Goal: Information Seeking & Learning: Understand process/instructions

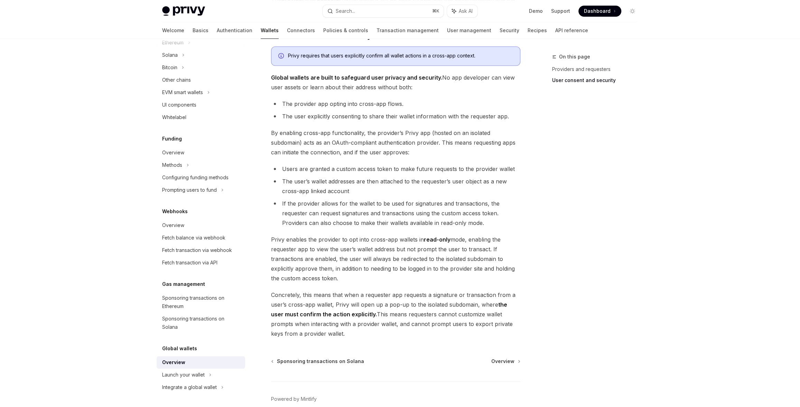
scroll to position [447, 0]
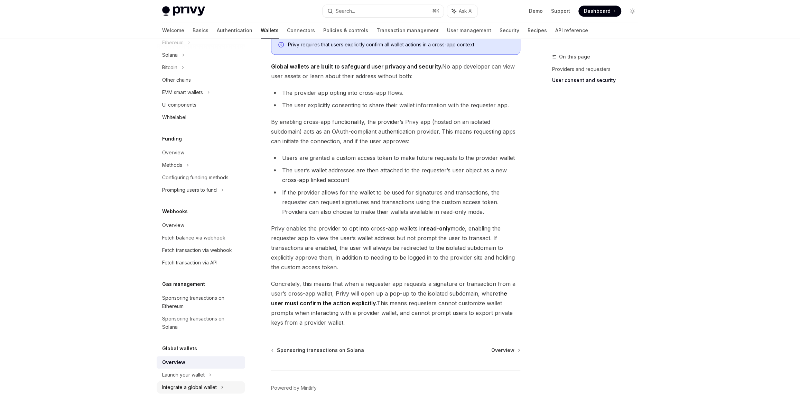
click at [177, 72] on div "Integrate a global wallet" at bounding box center [169, 67] width 15 height 8
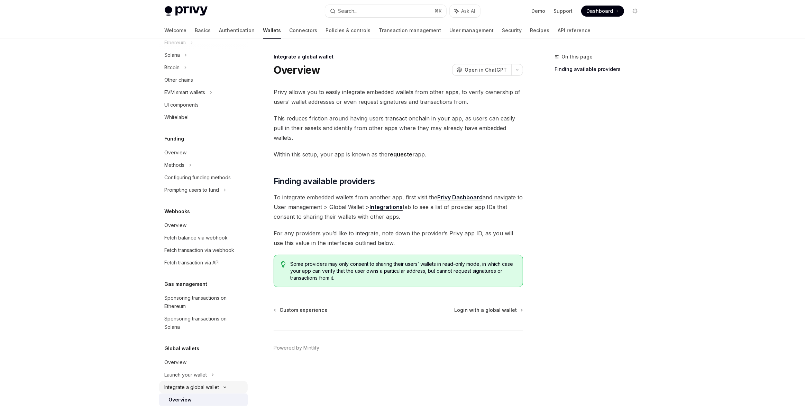
click at [180, 72] on div "Integrate a global wallet" at bounding box center [172, 67] width 15 height 8
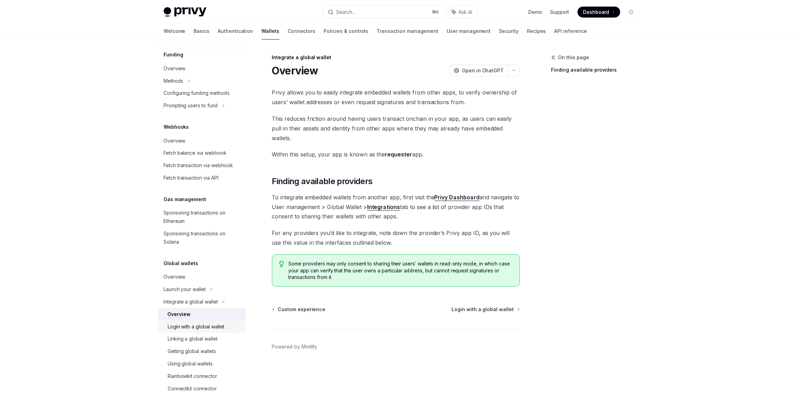
scroll to position [278, 0]
click at [228, 325] on div "Login with a global wallet" at bounding box center [206, 325] width 75 height 8
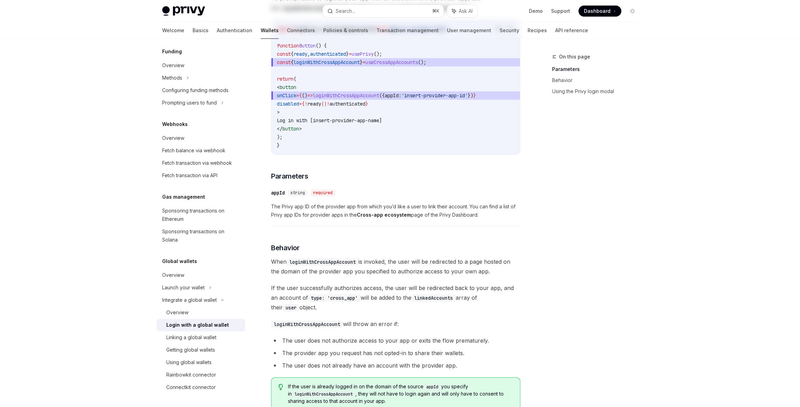
scroll to position [132, 0]
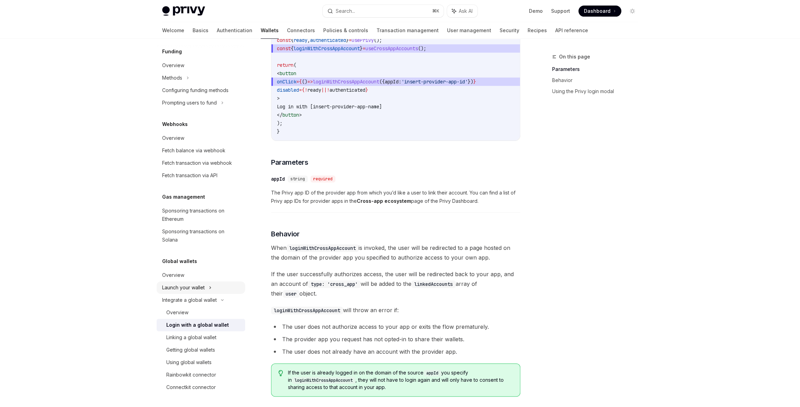
type textarea "*"
